Goal: Task Accomplishment & Management: Use online tool/utility

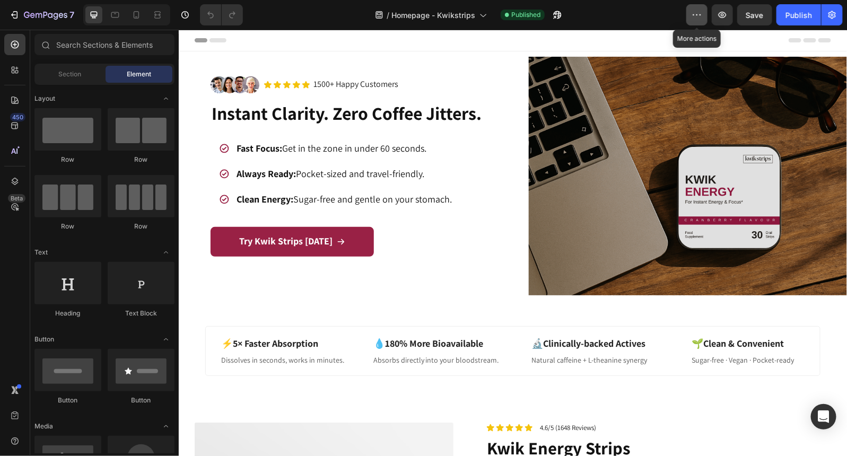
click at [699, 12] on icon "button" at bounding box center [696, 15] width 11 height 11
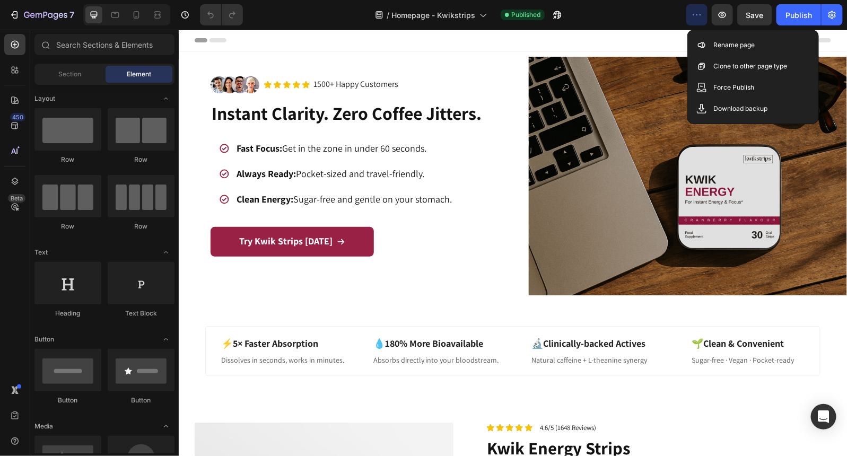
click at [699, 12] on icon "button" at bounding box center [696, 15] width 11 height 11
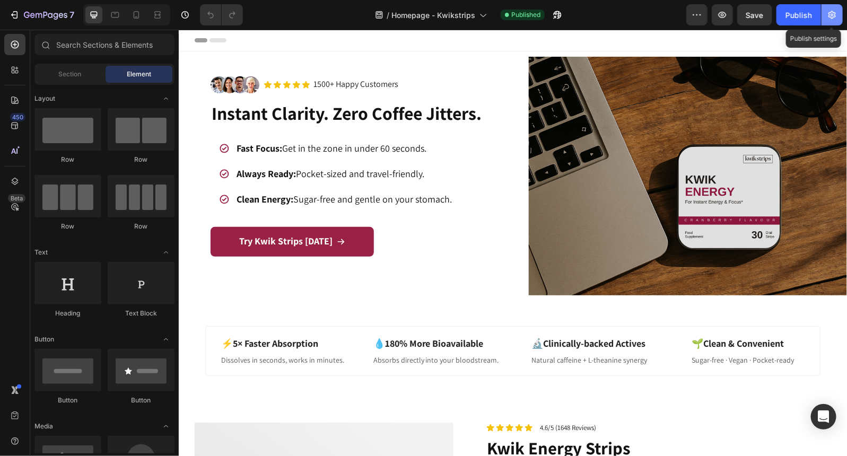
click at [830, 15] on icon "button" at bounding box center [832, 15] width 11 height 11
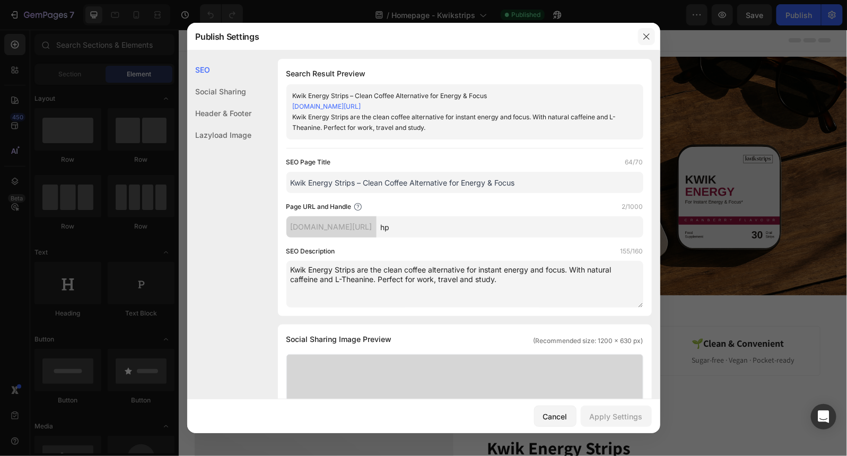
click at [648, 39] on icon "button" at bounding box center [646, 36] width 6 height 6
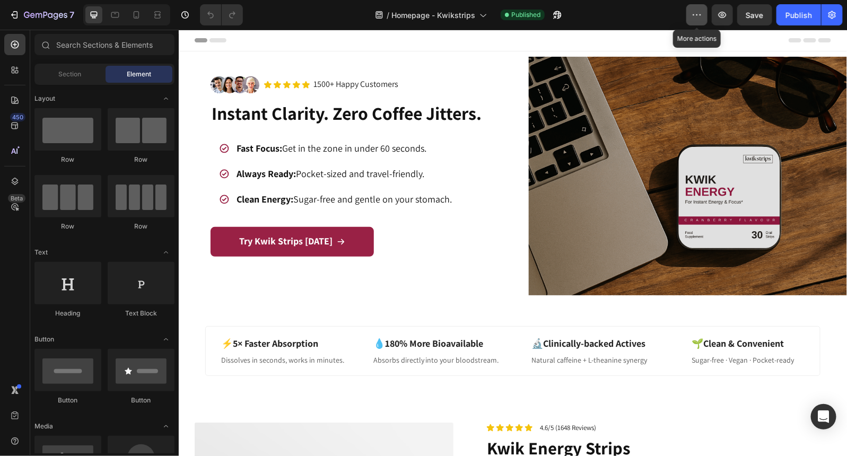
click at [696, 7] on button "button" at bounding box center [696, 14] width 21 height 21
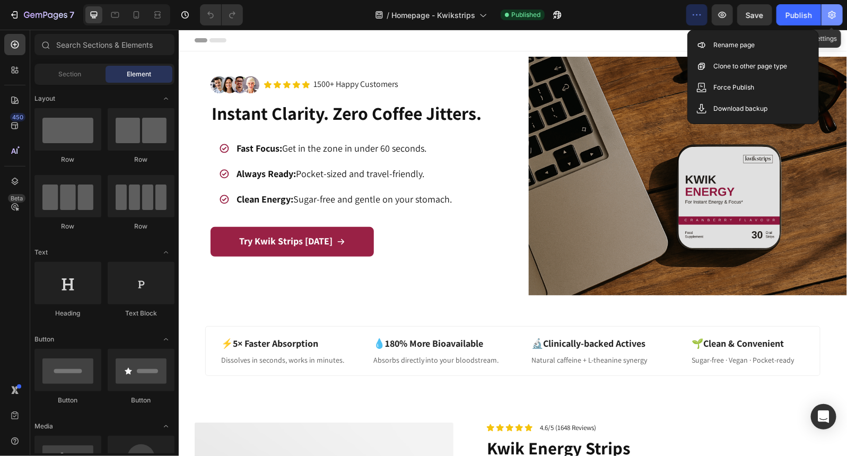
click at [837, 14] on icon "button" at bounding box center [832, 15] width 11 height 11
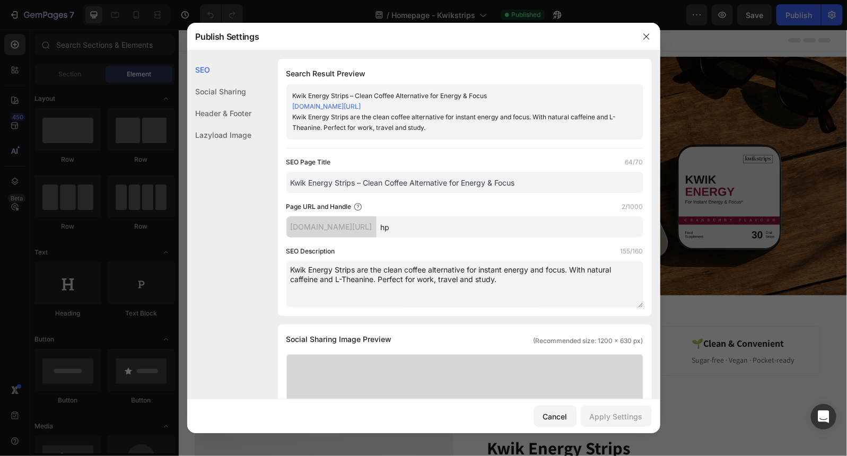
click at [223, 118] on div "Header & Footer" at bounding box center [219, 113] width 65 height 22
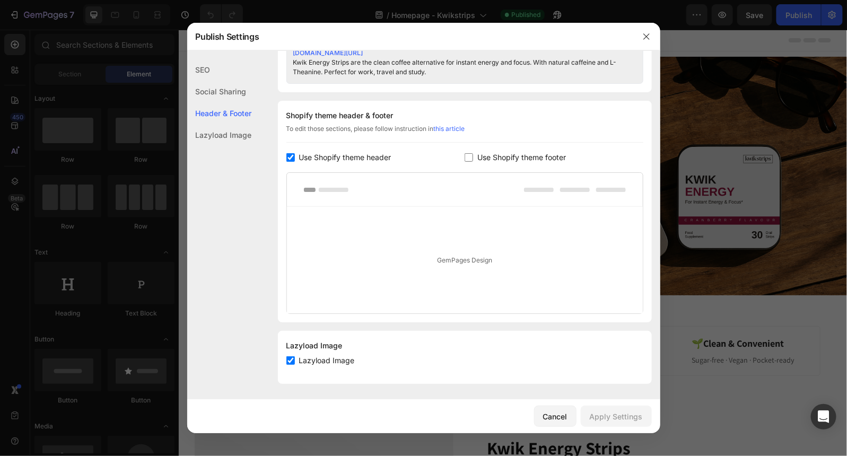
click at [221, 84] on div "Social Sharing" at bounding box center [219, 92] width 65 height 22
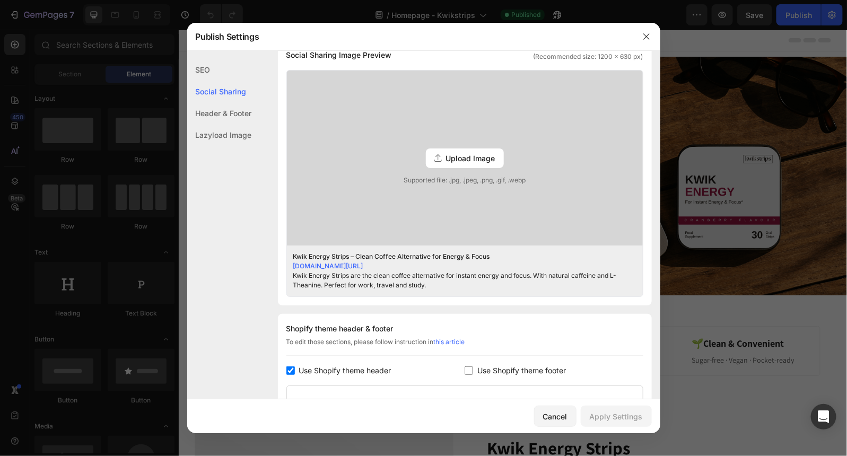
scroll to position [263, 0]
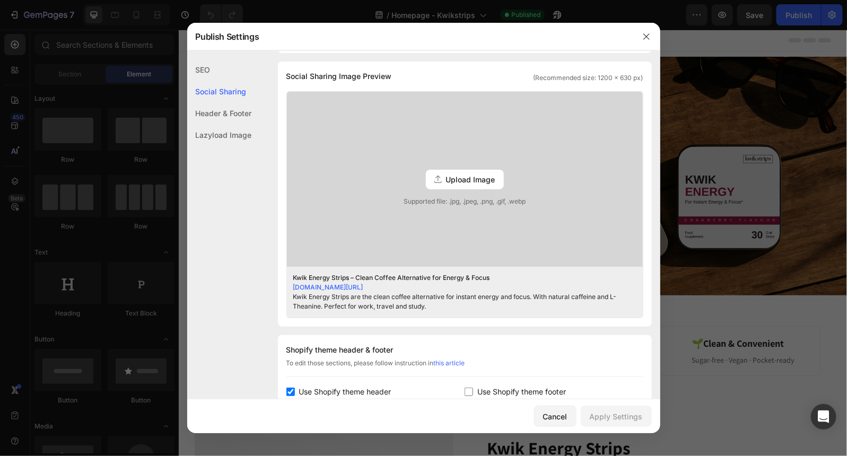
click at [648, 28] on div at bounding box center [647, 37] width 28 height 28
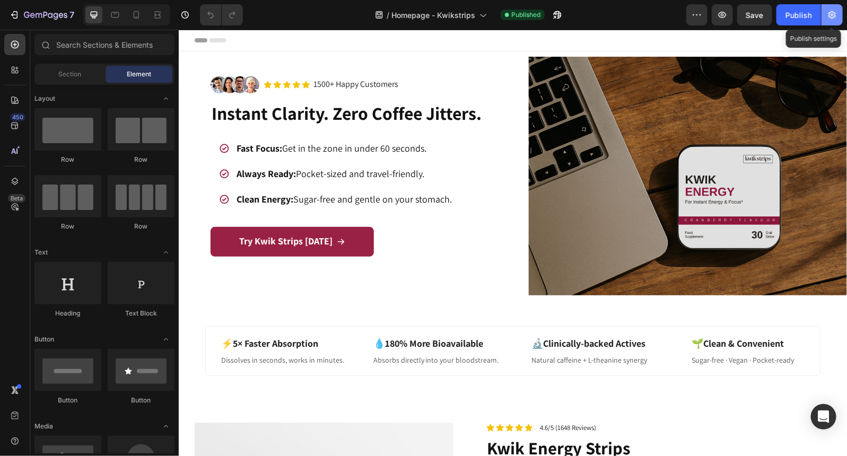
click at [826, 12] on button "button" at bounding box center [831, 14] width 21 height 21
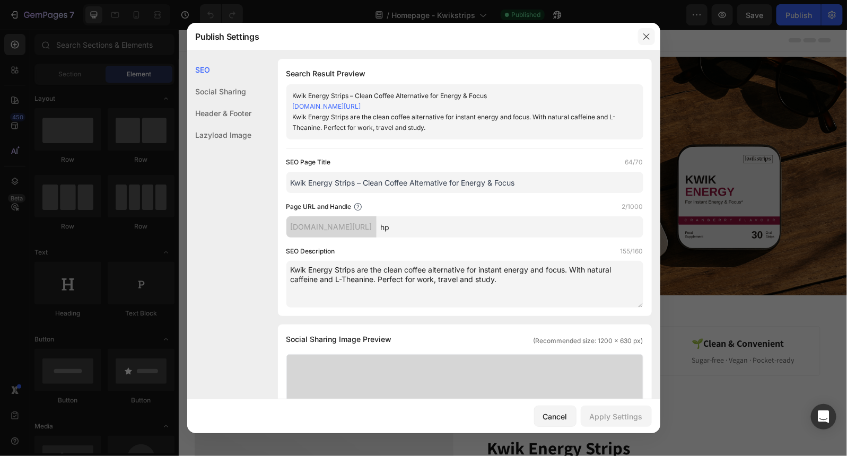
click at [641, 35] on button "button" at bounding box center [646, 36] width 17 height 17
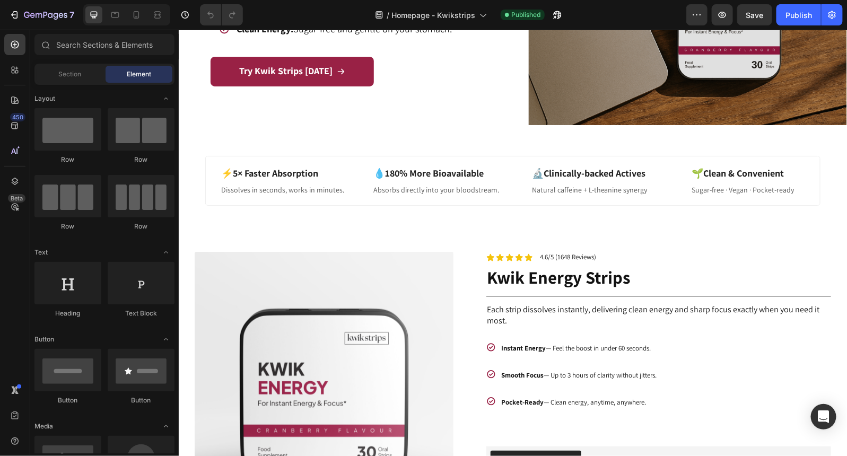
scroll to position [0, 0]
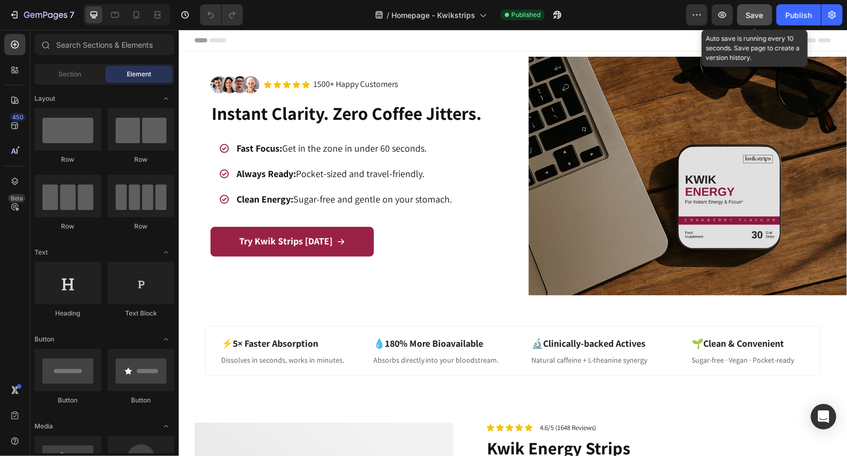
click at [751, 11] on span "Save" at bounding box center [754, 15] width 17 height 9
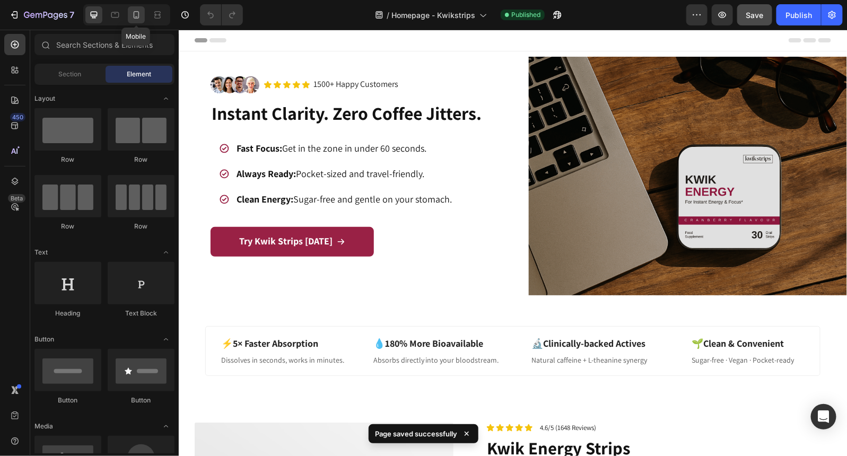
click at [136, 19] on icon at bounding box center [137, 14] width 6 height 7
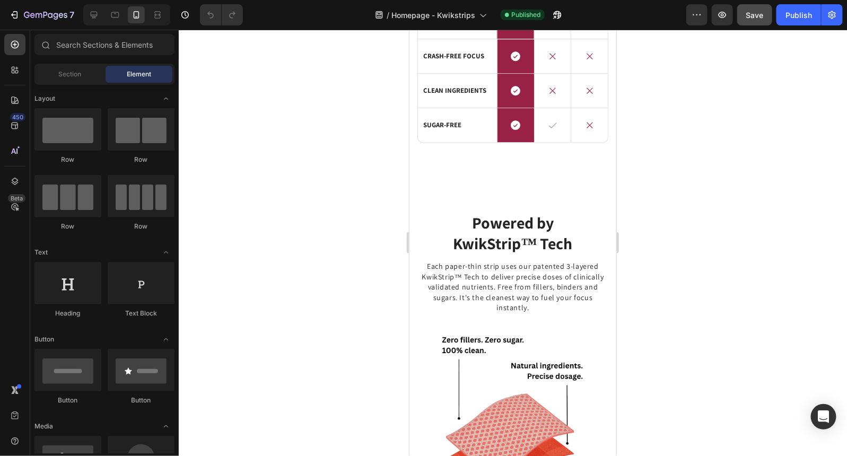
scroll to position [1302, 0]
